Goal: Contribute content: Add original content to the website for others to see

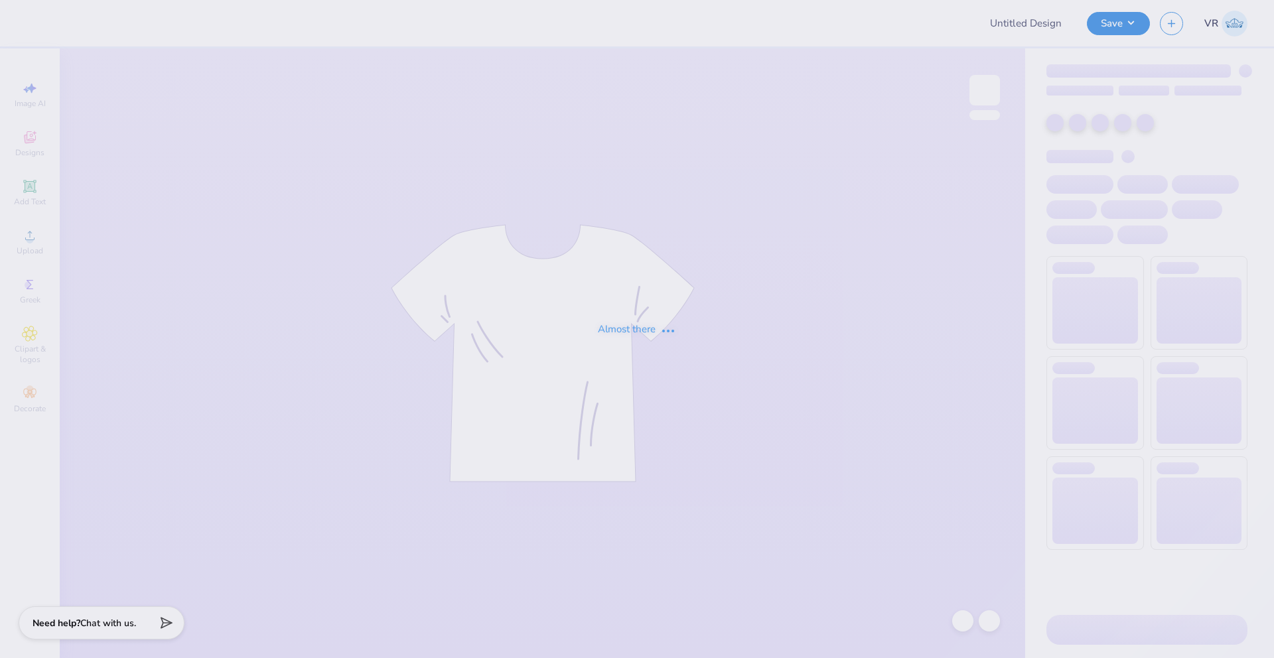
type input "[PERSON_NAME] : [GEOGRAPHIC_DATA]"
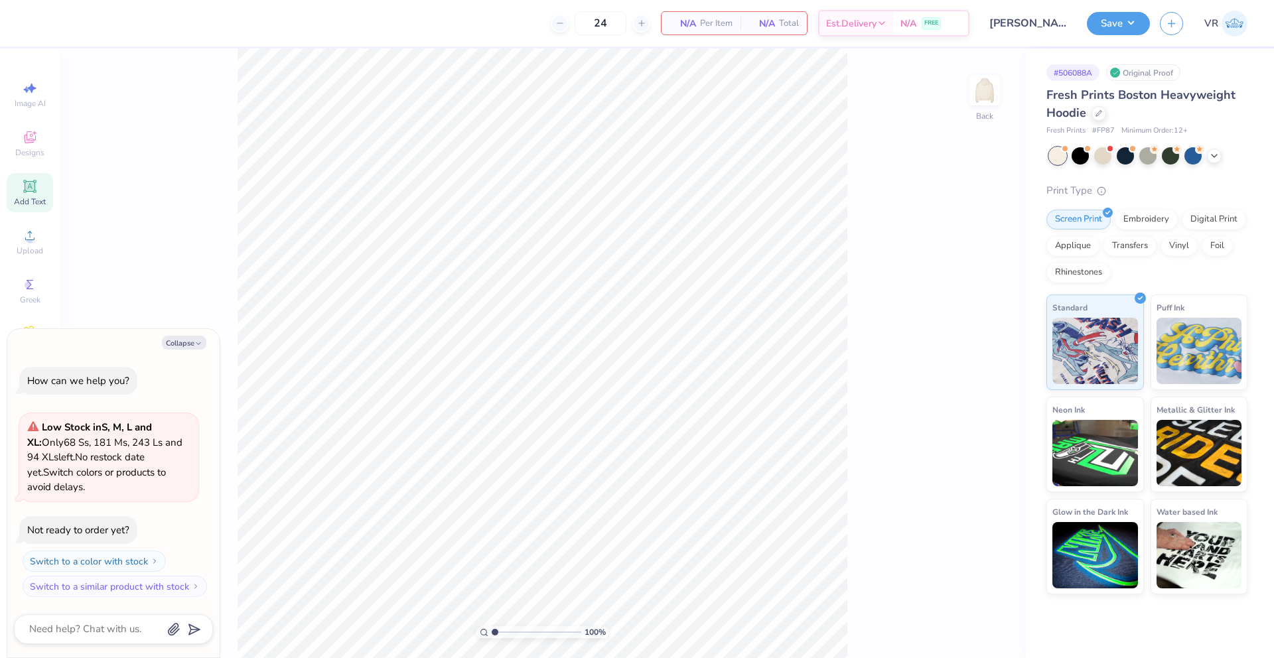
click at [28, 202] on span "Add Text" at bounding box center [30, 201] width 32 height 11
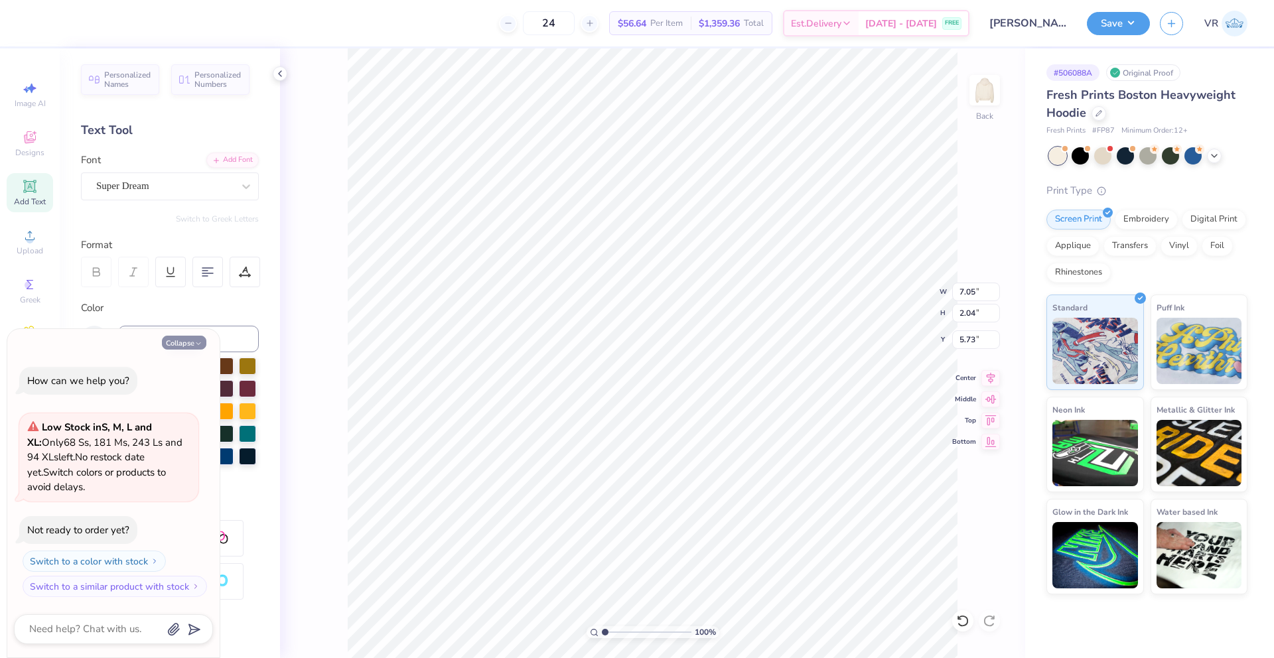
click at [184, 344] on button "Collapse" at bounding box center [184, 343] width 44 height 14
type textarea "x"
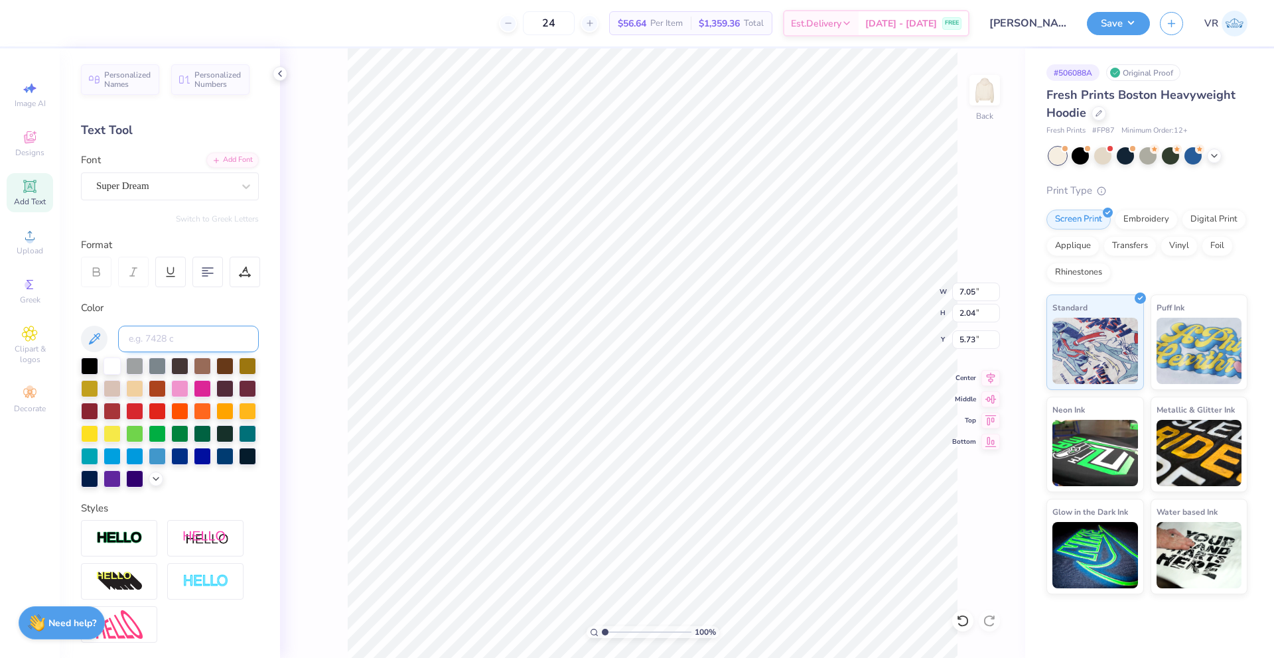
click at [155, 343] on input at bounding box center [188, 339] width 141 height 27
type input "navy"
click at [239, 464] on div at bounding box center [247, 455] width 17 height 17
click at [98, 483] on div at bounding box center [89, 477] width 17 height 17
